Goal: Transaction & Acquisition: Purchase product/service

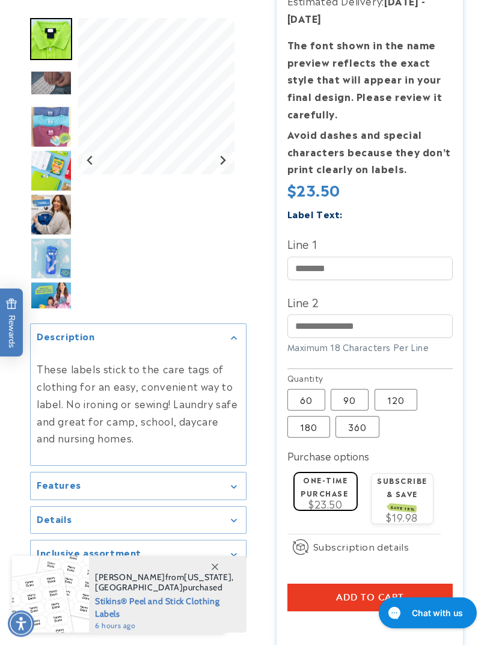
scroll to position [272, 0]
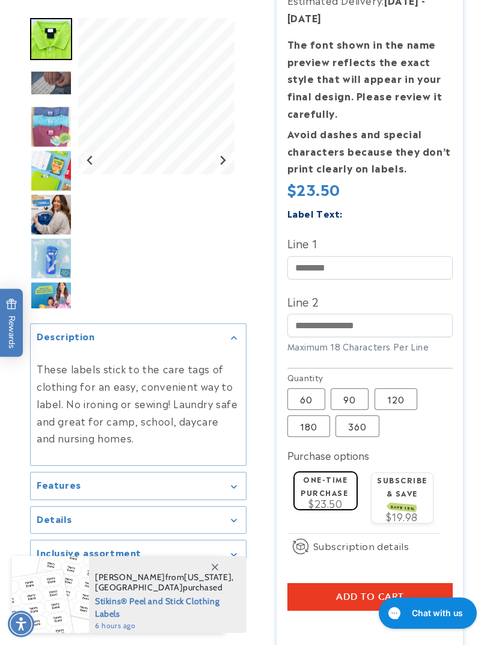
click at [236, 491] on div "Features" at bounding box center [138, 486] width 203 height 9
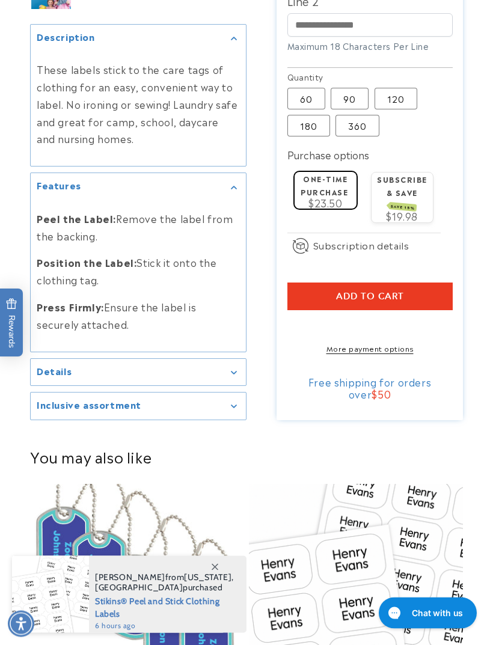
scroll to position [571, 0]
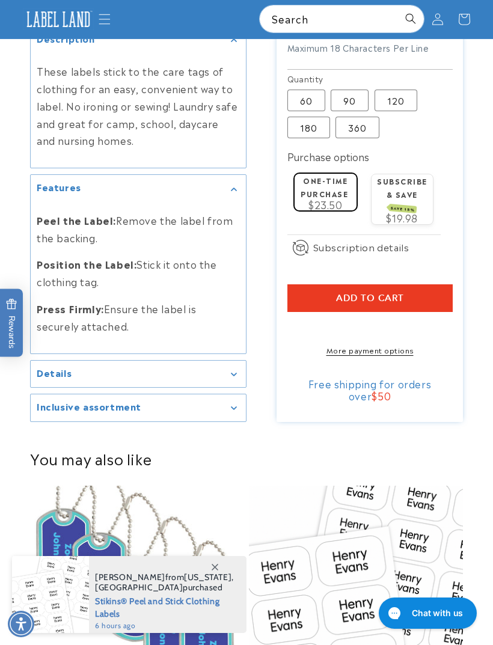
click at [222, 379] on div "Details" at bounding box center [138, 374] width 203 height 9
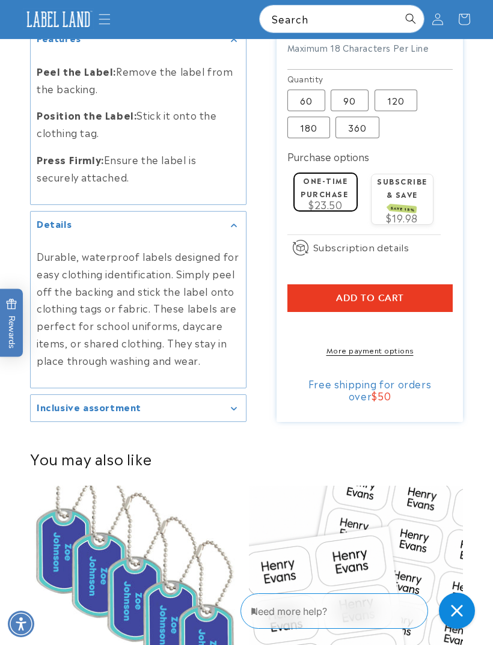
click at [237, 412] on div "Inclusive assortment" at bounding box center [138, 407] width 203 height 9
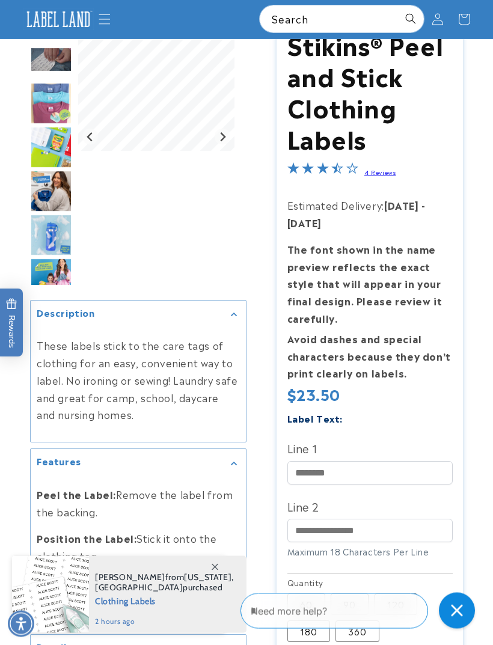
scroll to position [0, 0]
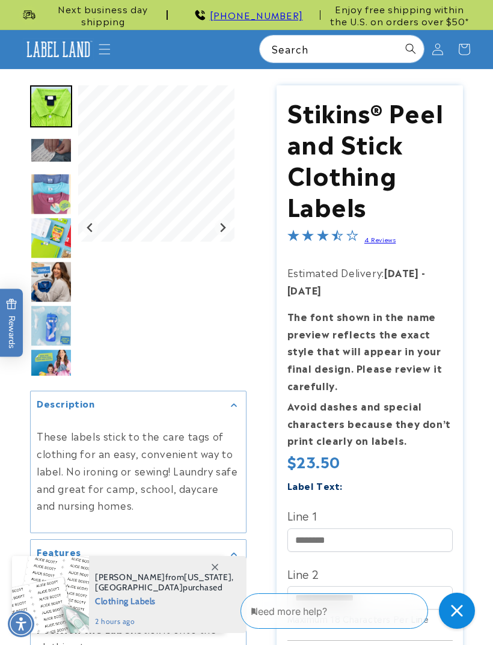
click at [106, 54] on icon "Menu" at bounding box center [104, 49] width 11 height 10
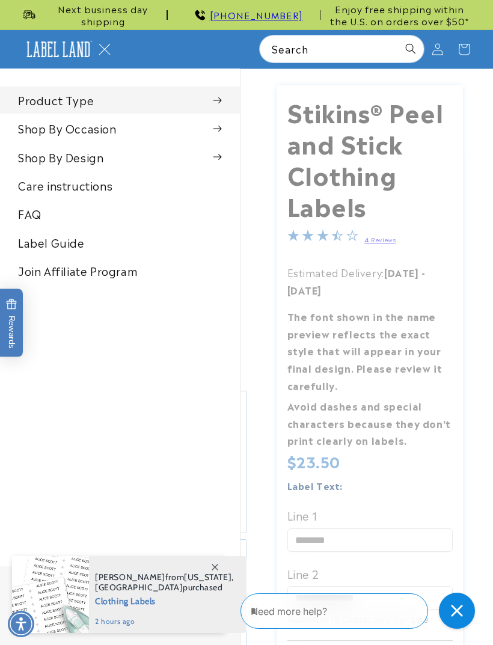
click at [55, 105] on summary "Product Type" at bounding box center [120, 100] width 240 height 27
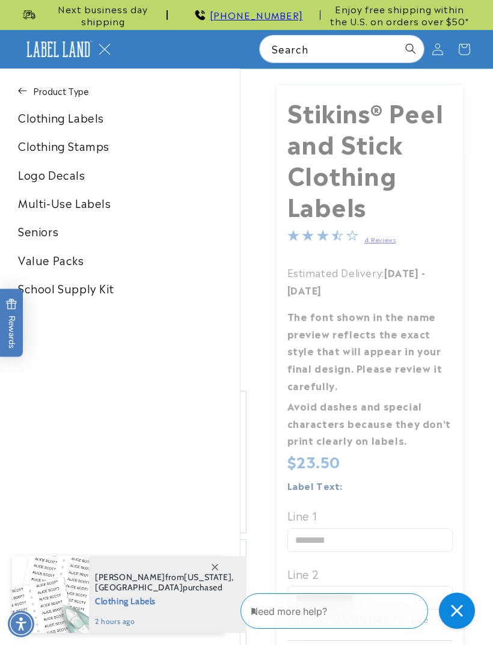
click at [53, 234] on link "Seniors" at bounding box center [120, 231] width 240 height 27
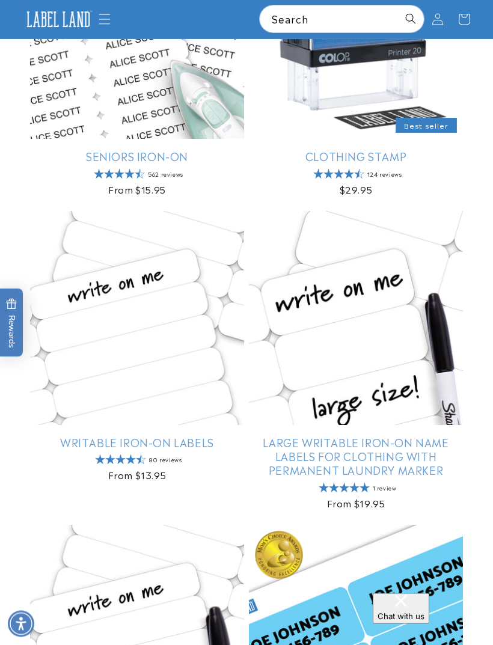
scroll to position [628, 0]
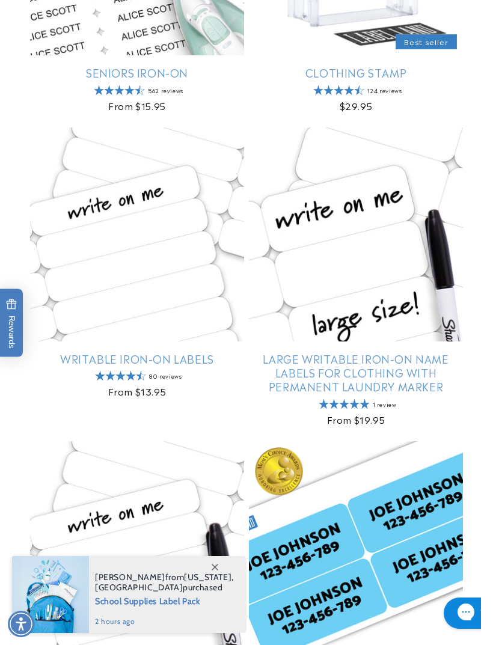
click at [453, 352] on link "Large Writable Iron-On Name Labels for Clothing with Permanent Laundry Marker" at bounding box center [356, 373] width 214 height 42
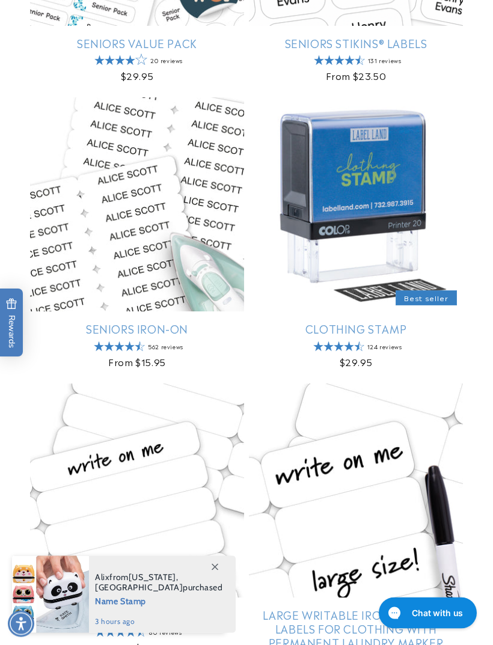
scroll to position [372, 0]
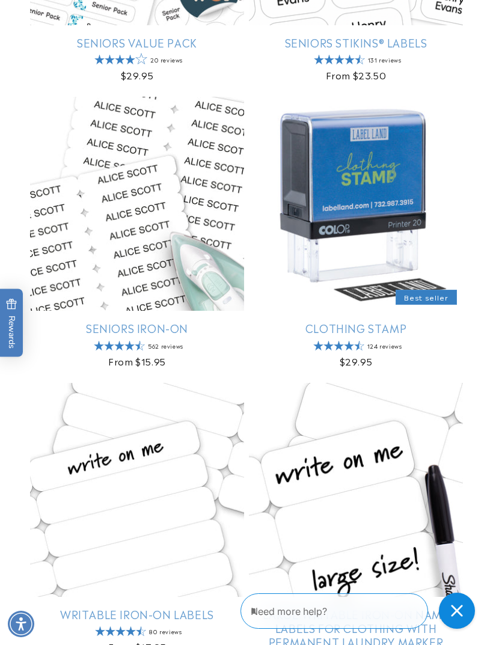
click at [112, 321] on link "Seniors Iron-On" at bounding box center [137, 328] width 214 height 14
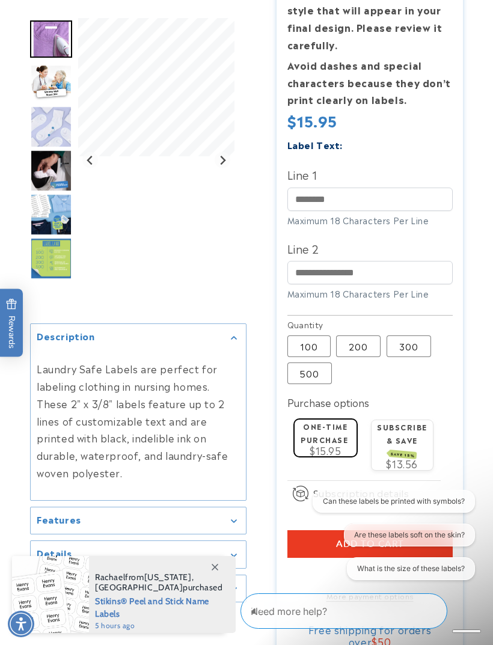
click at [64, 79] on img "Go to slide 2" at bounding box center [51, 82] width 42 height 37
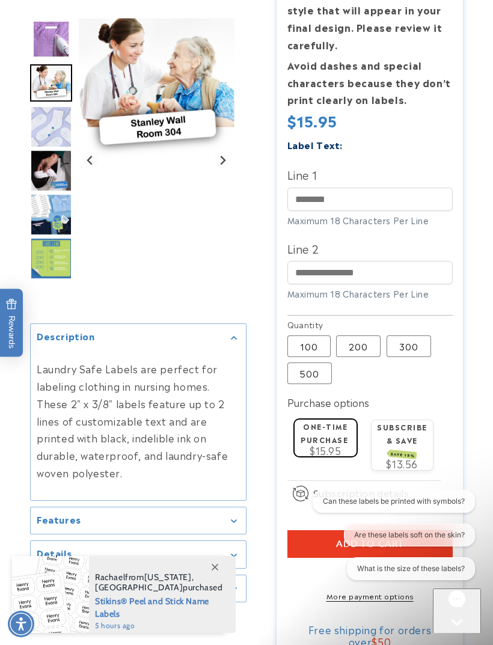
click at [54, 117] on img "Go to slide 3" at bounding box center [51, 127] width 42 height 42
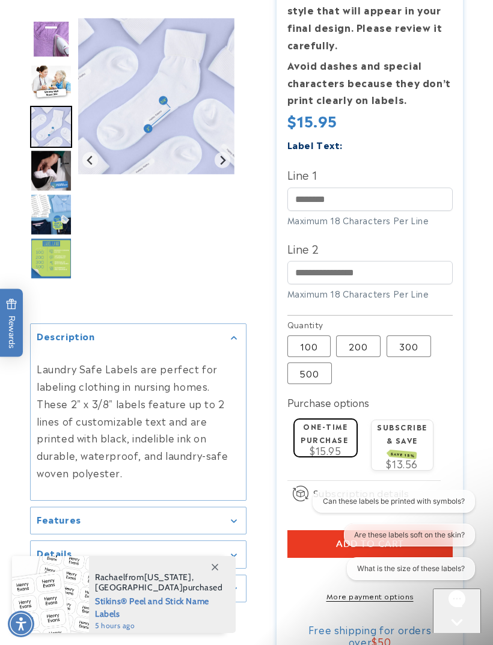
click at [52, 167] on img "Go to slide 4" at bounding box center [51, 171] width 42 height 42
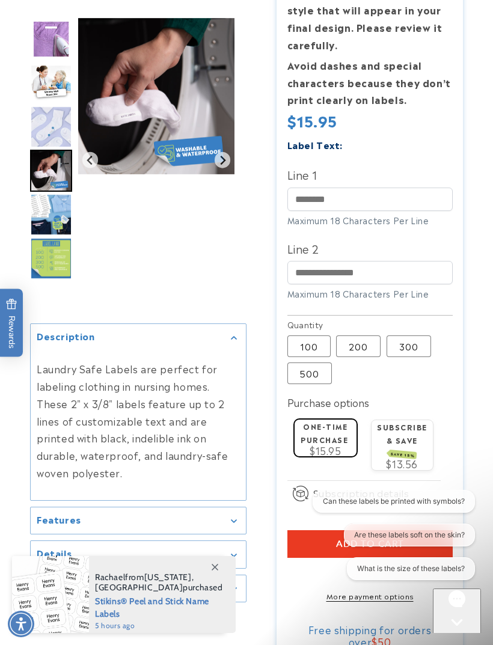
click at [51, 206] on img "Go to slide 5" at bounding box center [51, 215] width 42 height 42
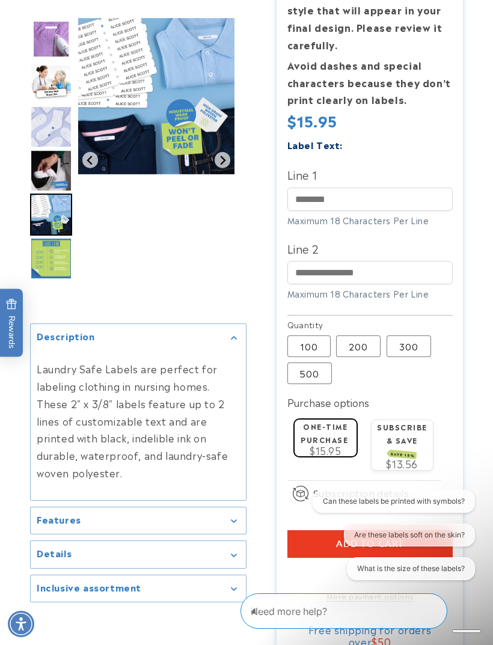
click at [52, 259] on img "Go to slide 6" at bounding box center [51, 258] width 42 height 42
